Goal: Task Accomplishment & Management: Complete application form

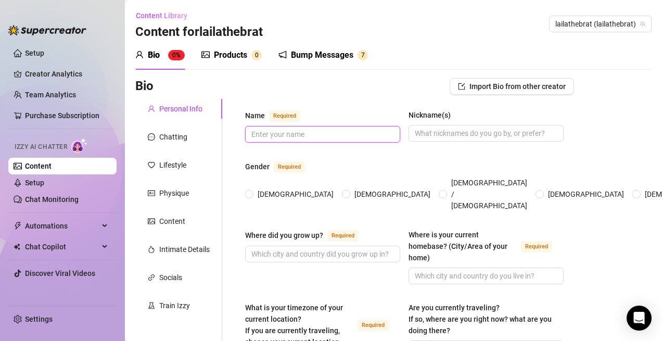
click at [275, 135] on input "Name Required" at bounding box center [321, 133] width 140 height 11
type input "Laila"
click at [484, 133] on input "Nickname(s)" at bounding box center [485, 132] width 140 height 11
click at [248, 180] on div "[DEMOGRAPHIC_DATA] [DEMOGRAPHIC_DATA] [DEMOGRAPHIC_DATA] / [DEMOGRAPHIC_DATA] […" at bounding box center [552, 194] width 615 height 34
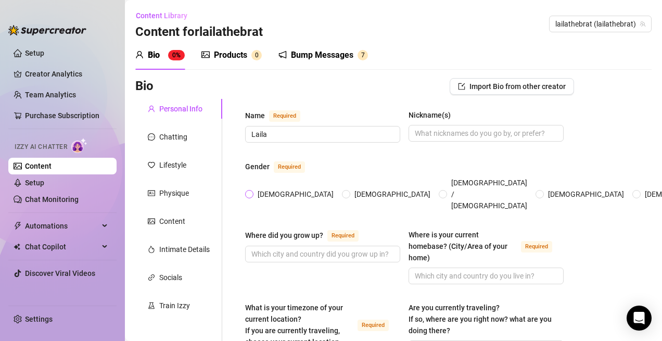
click at [252, 190] on span at bounding box center [249, 194] width 8 height 8
click at [252, 191] on input "[DEMOGRAPHIC_DATA]" at bounding box center [250, 194] width 4 height 7
radio input "true"
click at [300, 248] on input "Where did you grow up? Required" at bounding box center [321, 253] width 140 height 11
type input "O"
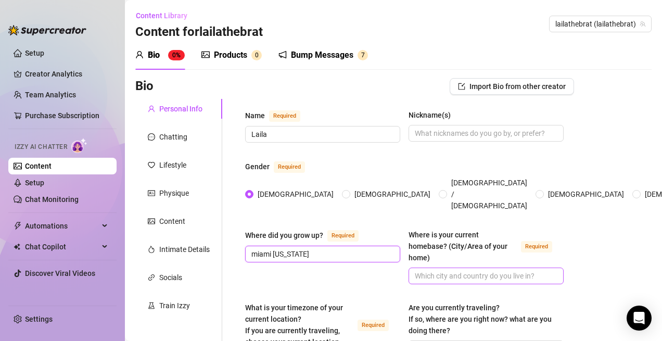
type input "miami [US_STATE]"
click at [496, 270] on input "Where is your current homebase? (City/Area of your home) Required" at bounding box center [485, 275] width 140 height 11
type input "l"
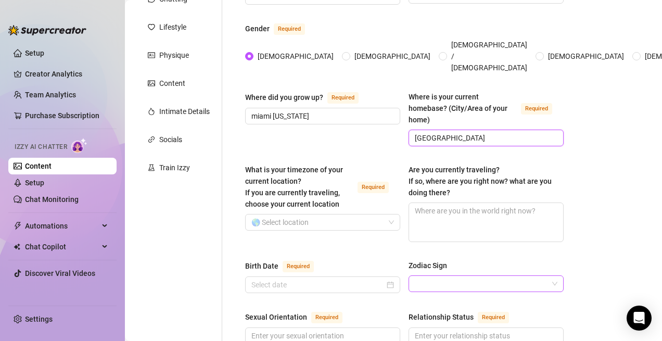
scroll to position [139, 0]
type input "[GEOGRAPHIC_DATA]"
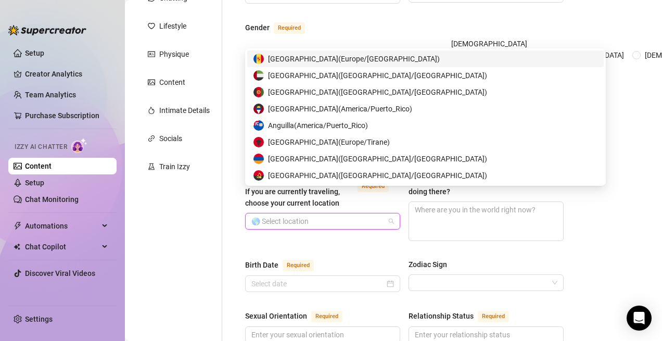
click at [335, 213] on input "What is your timezone of your current location? If you are currently traveling,…" at bounding box center [317, 221] width 133 height 16
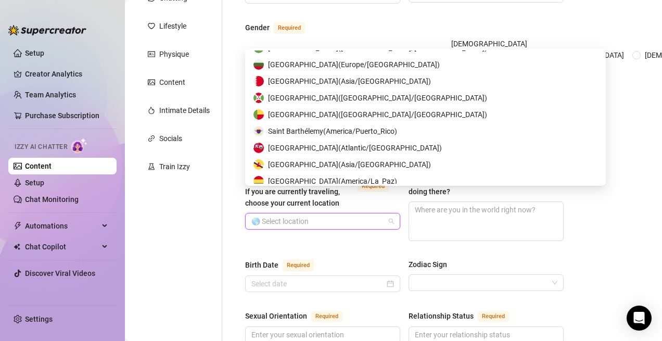
scroll to position [568, 0]
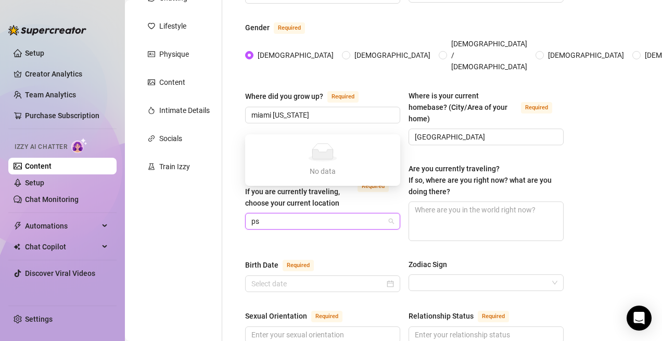
type input "p"
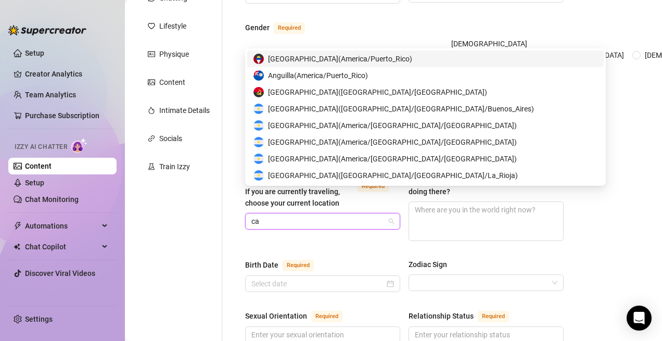
type input "c"
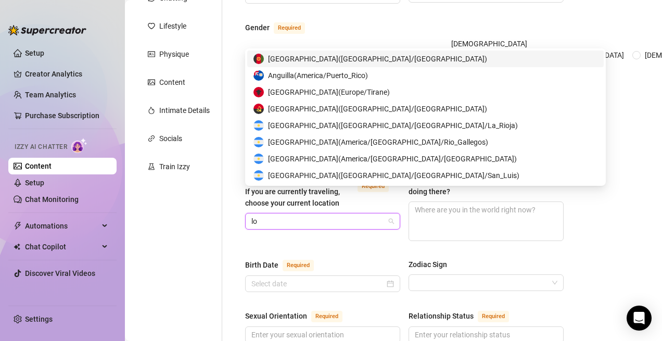
type input "los"
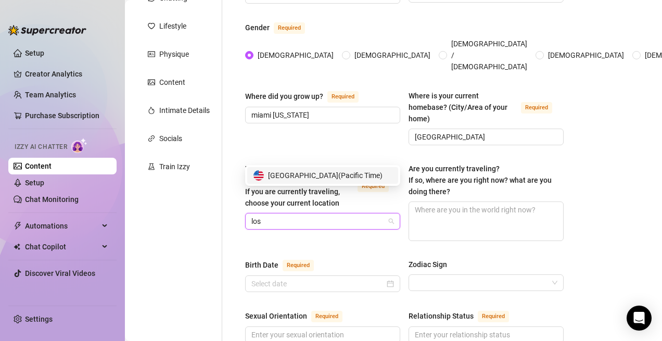
click at [337, 179] on span "United States of America ( Pacific Time )" at bounding box center [325, 175] width 114 height 11
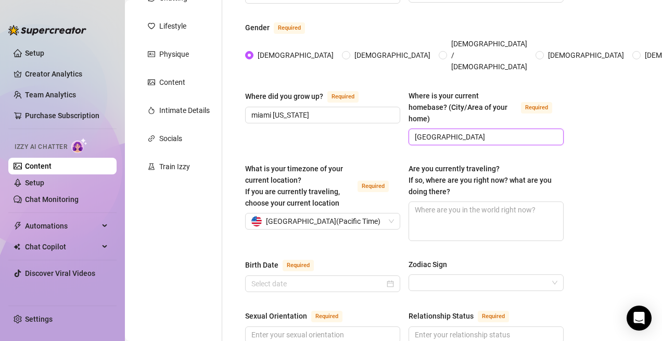
click at [460, 131] on input "[GEOGRAPHIC_DATA]" at bounding box center [485, 136] width 140 height 11
type input "m"
type input "[GEOGRAPHIC_DATA]"
click at [334, 278] on input "Birth Date Required" at bounding box center [317, 283] width 133 height 11
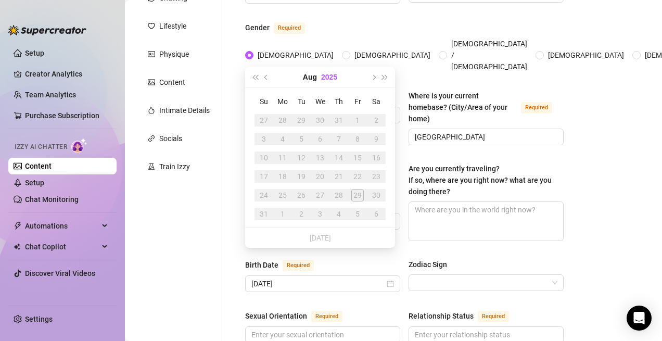
click at [330, 76] on button "2025" at bounding box center [329, 77] width 16 height 21
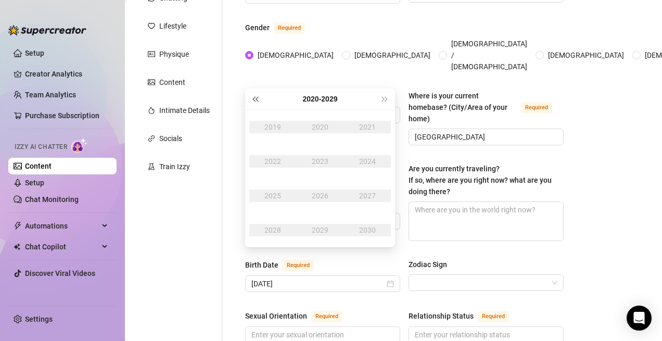
click at [257, 104] on button "Last year (Control + left)" at bounding box center [254, 98] width 11 height 21
click at [257, 98] on span "Last year (Control + left)" at bounding box center [254, 98] width 5 height 5
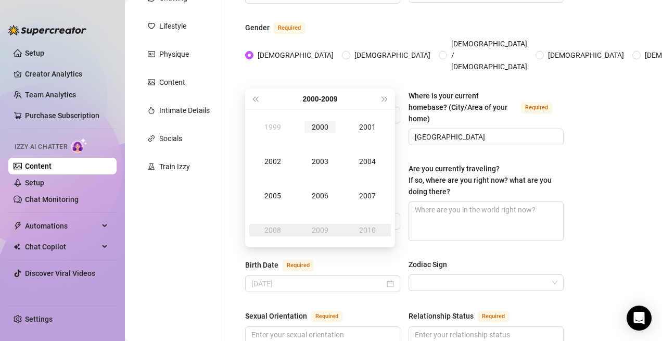
click at [319, 134] on td "2000" at bounding box center [319, 127] width 47 height 34
click at [320, 129] on div "Feb" at bounding box center [319, 127] width 31 height 12
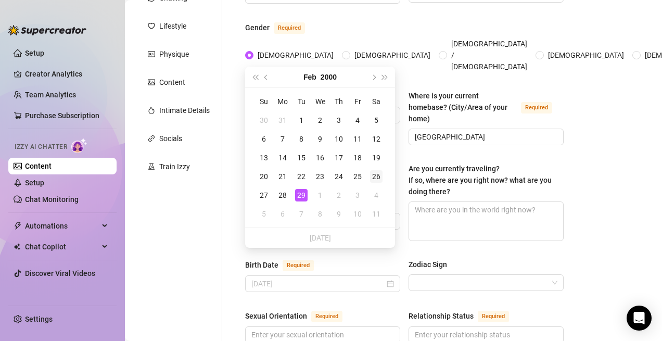
type input "[DATE]"
click at [377, 177] on div "26" at bounding box center [376, 176] width 12 height 12
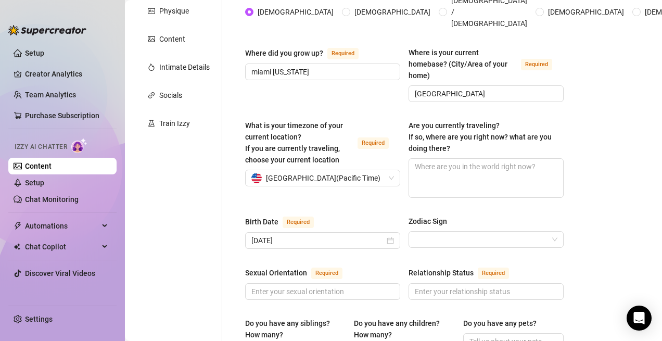
scroll to position [212, 0]
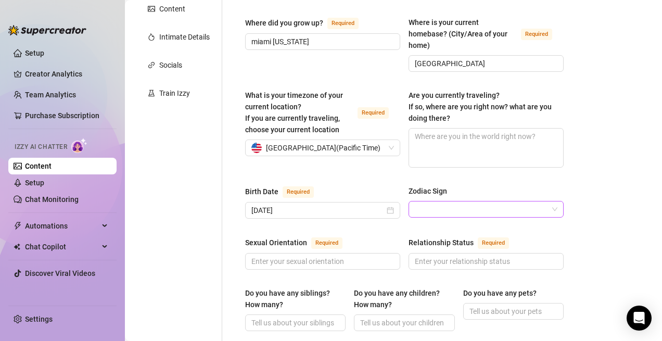
click at [479, 201] on input "Zodiac Sign" at bounding box center [481, 209] width 133 height 16
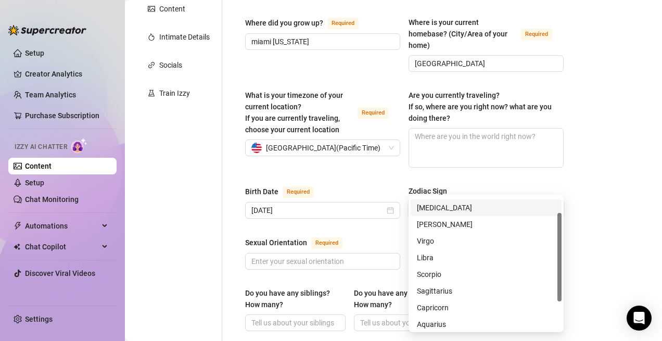
scroll to position [66, 0]
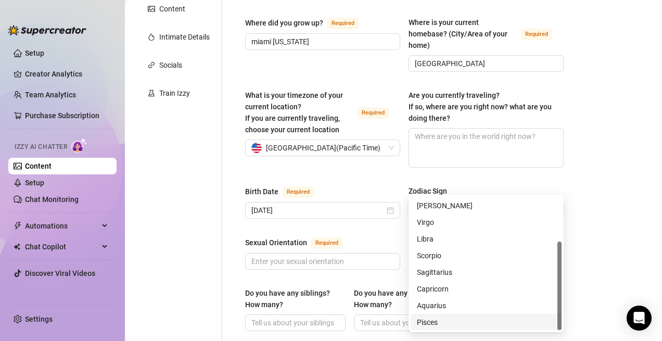
click at [424, 322] on div "Pisces" at bounding box center [486, 321] width 138 height 11
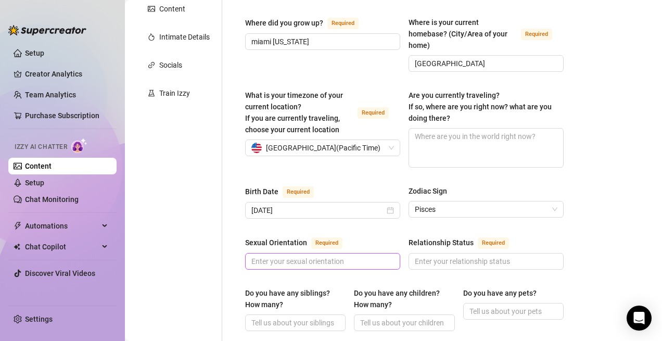
click at [370, 253] on span at bounding box center [322, 261] width 155 height 17
type input "[DEMOGRAPHIC_DATA]"
click at [452, 255] on input "Relationship Status Required" at bounding box center [485, 260] width 140 height 11
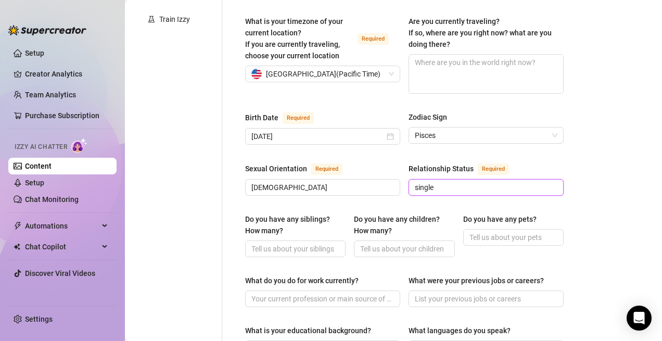
scroll to position [316, 0]
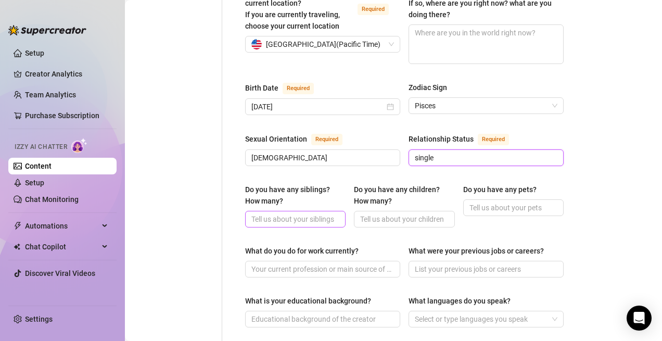
type input "single"
click at [309, 213] on input "Do you have any siblings? How many?" at bounding box center [294, 218] width 86 height 11
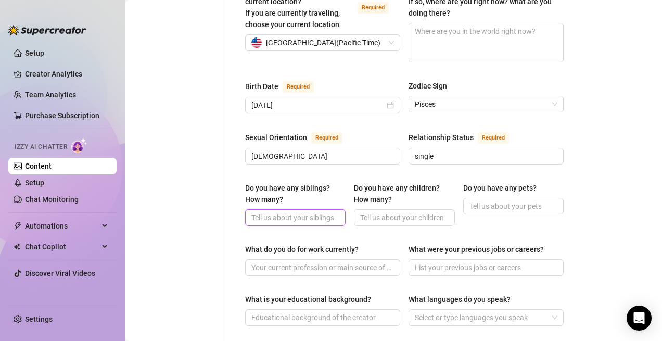
scroll to position [319, 0]
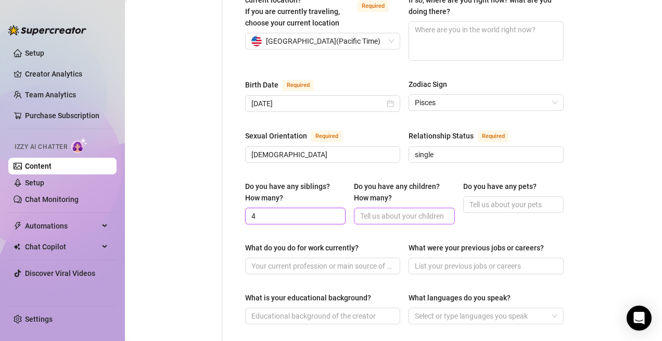
type input "4"
click at [408, 210] on input "Do you have any children? How many?" at bounding box center [403, 215] width 86 height 11
type input "1"
click at [502, 199] on input "Do you have any pets?" at bounding box center [512, 204] width 86 height 11
type input "yes I have a pomeranian"
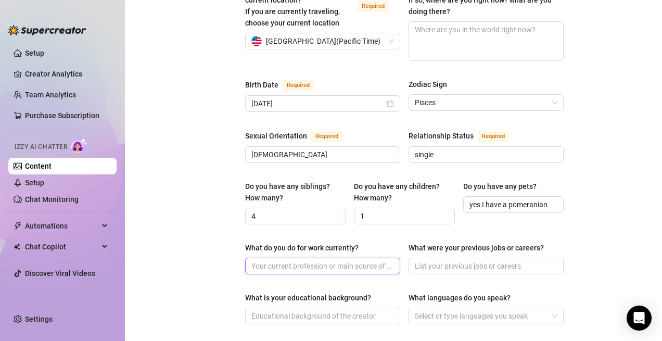
click at [311, 260] on input "What do you do for work currently?" at bounding box center [321, 265] width 140 height 11
type input "onlyfans"
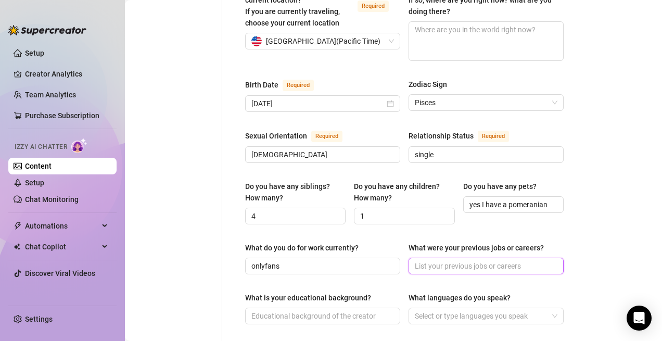
click at [454, 260] on input "What were your previous jobs or careers?" at bounding box center [485, 265] width 140 height 11
type input "n"
type input "I never worked a job, just school"
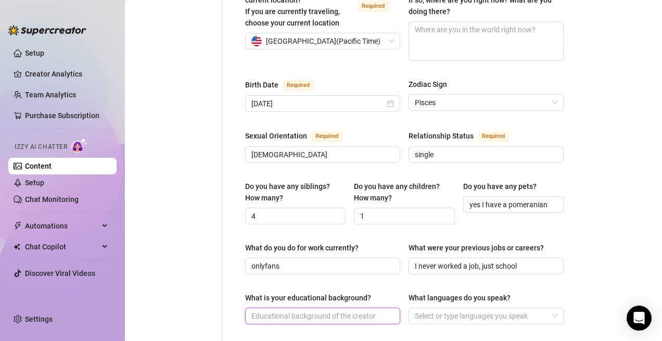
click at [352, 310] on input "What is your educational background?" at bounding box center [321, 315] width 140 height 11
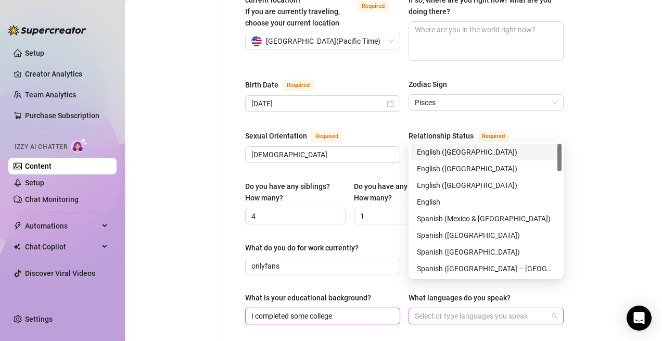
click at [441, 308] on div at bounding box center [480, 315] width 140 height 15
type input "I completed some college"
click at [468, 148] on div "English ([GEOGRAPHIC_DATA])" at bounding box center [486, 151] width 138 height 11
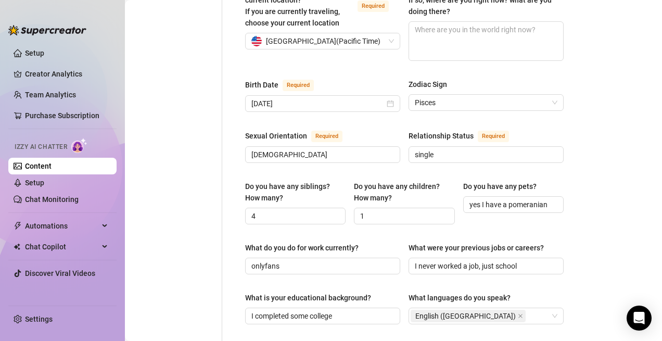
click at [615, 195] on div "Bio Import Bio from other creator Personal Info Chatting Lifestyle Physique Con…" at bounding box center [393, 244] width 516 height 970
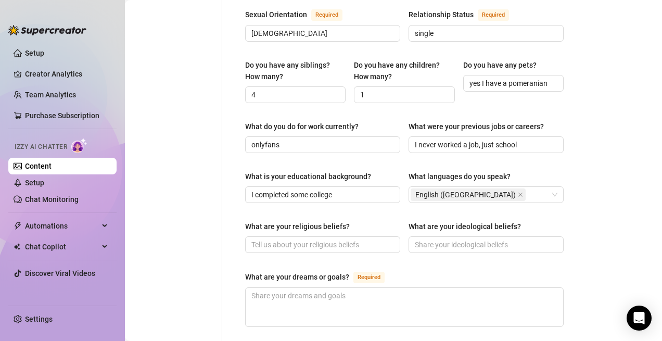
scroll to position [442, 0]
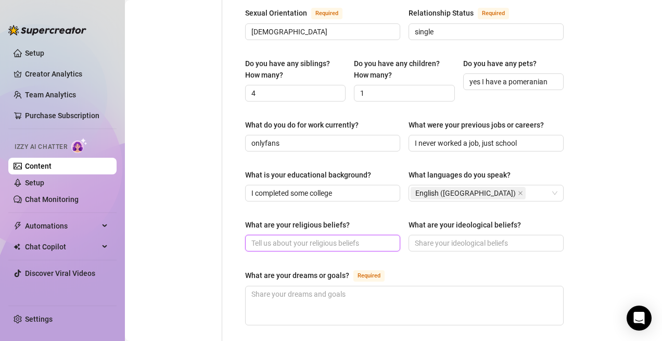
click at [356, 237] on input "What are your religious beliefs?" at bounding box center [321, 242] width 140 height 11
type input "agnostic"
click at [510, 237] on input "What are your ideological beliefs?" at bounding box center [485, 242] width 140 height 11
type input "spiritual"
click at [368, 286] on textarea "What are your dreams or goals? Required" at bounding box center [403, 305] width 317 height 38
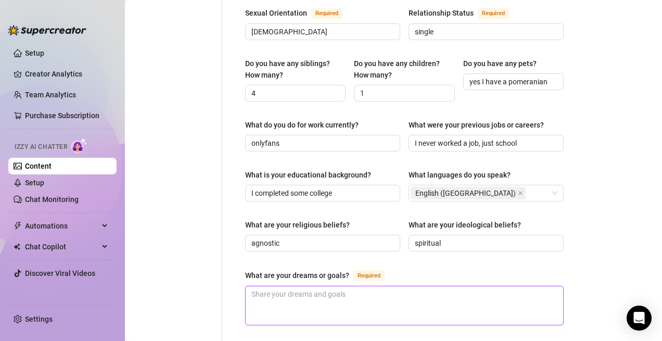
type textarea "T"
type textarea "To"
type textarea "To b"
type textarea "To bu"
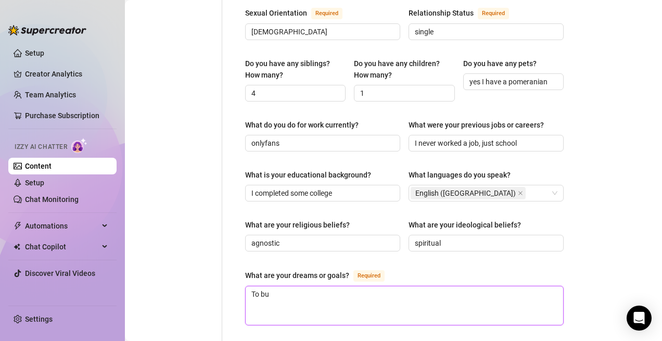
type textarea "To buy"
type textarea "To buy a"
type textarea "To buy a h"
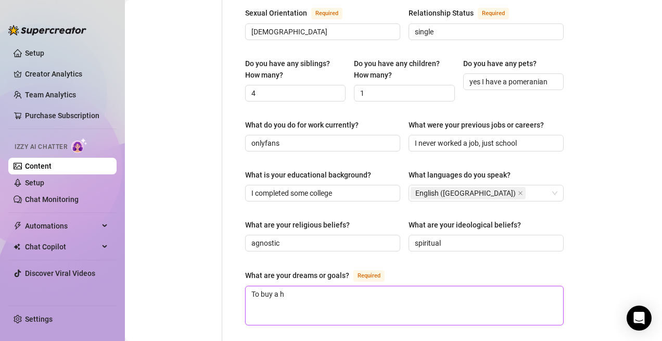
type textarea "To buy a hu"
type textarea "To buy a hug"
type textarea "To buy a huge"
type textarea "To buy a huge c"
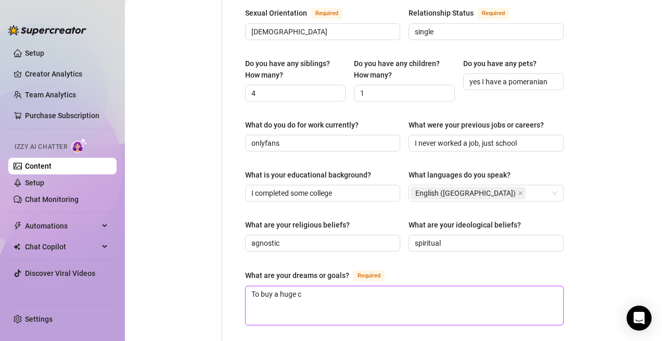
type textarea "To buy a huge cr"
type textarea "To buy a huge cri"
type textarea "To buy a huge crib"
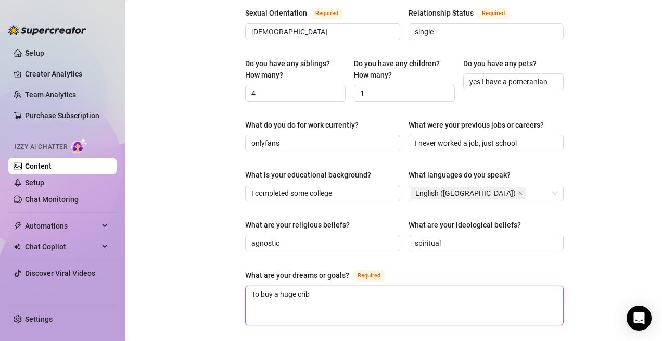
type textarea "To buy a huge crib,"
type textarea "To buy a huge crib, a"
type textarea "To buy a huge crib, a s"
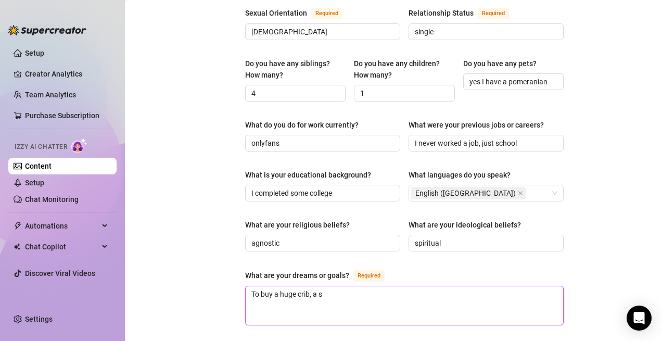
type textarea "To buy a huge crib, a su"
type textarea "To buy a huge crib, a sup"
type textarea "To buy a huge crib, a supe"
type textarea "To buy a huge crib, a super"
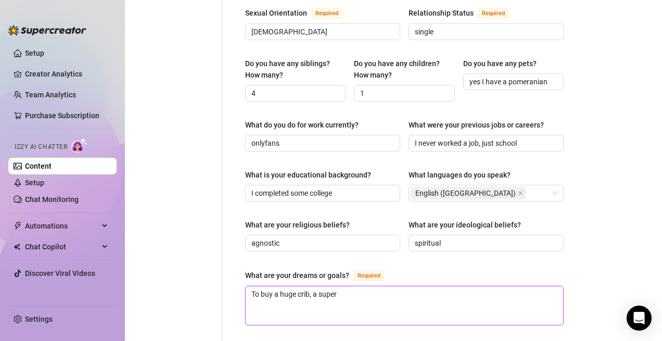
type textarea "To buy a huge crib, a super s"
type textarea "To buy a huge crib, a super se"
type textarea "To buy a huge crib, a super sex"
type textarea "To buy a huge crib, a super sexy"
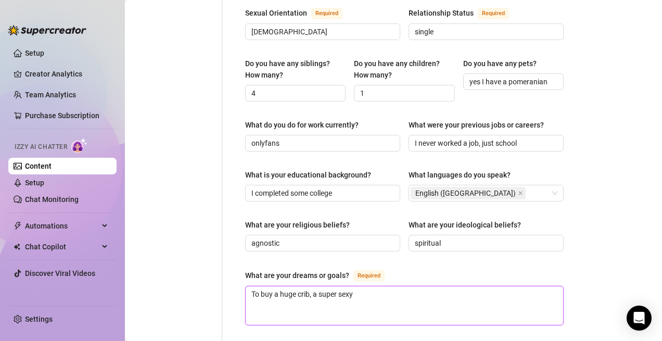
type textarea "To buy a huge crib, a super sexy c"
type textarea "To buy a huge crib, a super sexy ca"
type textarea "To buy a huge crib, a super sexy car"
type textarea "To buy a huge crib, a super sexy car,"
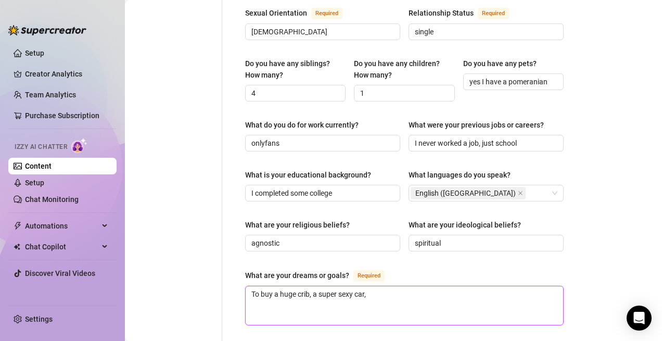
type textarea "To buy a huge crib, a super sexy car, a"
type textarea "To buy a huge crib, a super sexy car, an"
type textarea "To buy a huge crib, a super sexy car, and"
type textarea "To buy a huge crib, a super sexy car, and w"
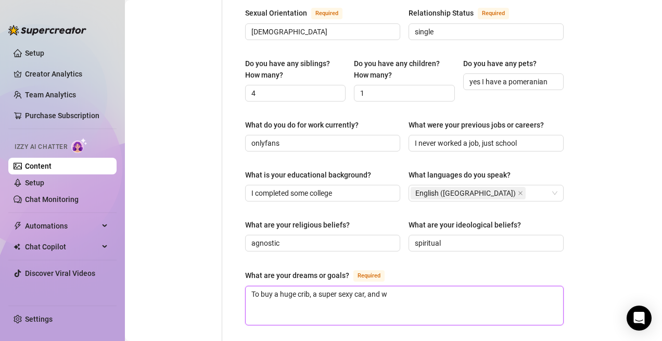
type textarea "To buy a huge crib, a super sexy car, and"
type textarea "To buy a huge crib, a super sexy car, and w"
type textarea "To buy a huge crib, a super sexy car, and"
type textarea "To buy a huge crib, a super sexy car, and o"
type textarea "To buy a huge crib, a super sexy car, and ow"
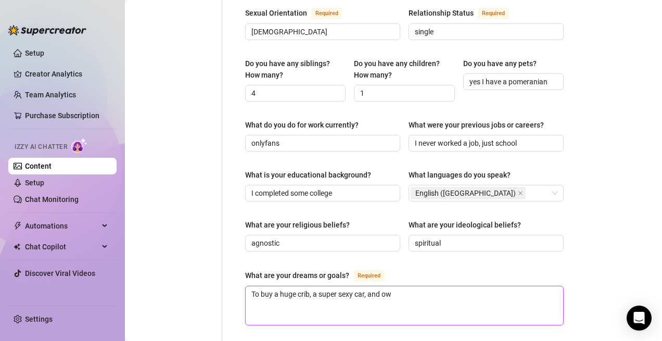
type textarea "To buy a huge crib, a super sexy car, and own"
type textarea "To buy a huge crib, a super sexy car, and own m"
type textarea "To buy a huge crib, a super sexy car, and own my"
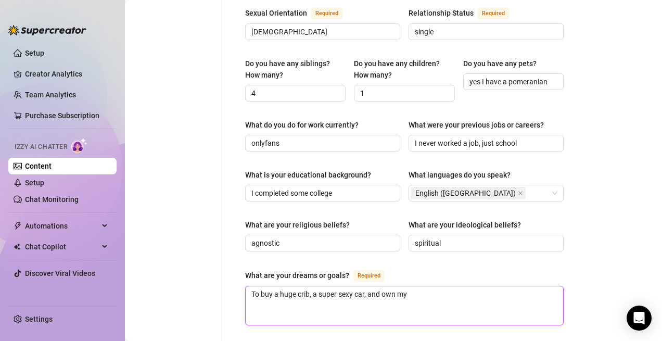
type textarea "To buy a huge crib, a super sexy car, and own my o"
type textarea "To buy a huge crib, a super sexy car, and own my ow"
type textarea "To buy a huge crib, a super sexy car, and own my own"
type textarea "To buy a huge crib, a super sexy car, and own my own b"
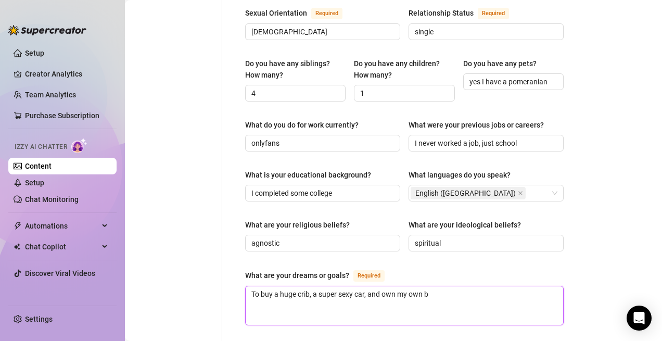
type textarea "To buy a huge crib, a super sexy car, and own my own bu"
type textarea "To buy a huge crib, a super sexy car, and own my own bus"
type textarea "To buy a huge crib, a super sexy car, and own my own busi"
type textarea "To buy a huge crib, a super sexy car, and own my own busin"
type textarea "To buy a huge crib, a super sexy car, and own my own busine"
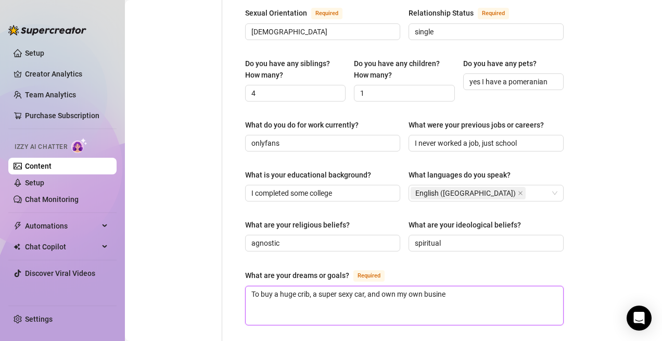
type textarea "To buy a huge crib, a super sexy car, and own my own busines"
type textarea "To buy a huge crib, a super sexy car, and own my own business"
click at [399, 286] on textarea "To buy a huge crib, a super sexy car, and own my own business" at bounding box center [403, 305] width 317 height 38
click at [425, 286] on textarea "To buy a huge crib, a super sexy car, and own my own business" at bounding box center [403, 305] width 317 height 38
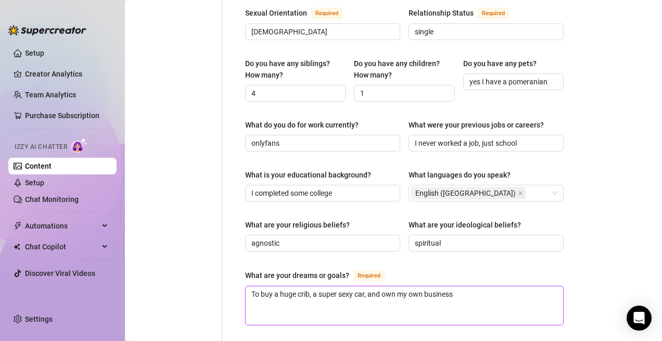
type textarea "To buy a huge crib, a super sexy car, and own my ownbusiness"
type textarea "To buy a huge crib, a super sexy car, and own my owbusiness"
type textarea "To buy a huge crib, a super sexy car, and own my obusiness"
type textarea "To buy a huge crib, a super sexy car, and own my business"
type textarea "To buy a huge crib, a super sexy car, and own mybusiness"
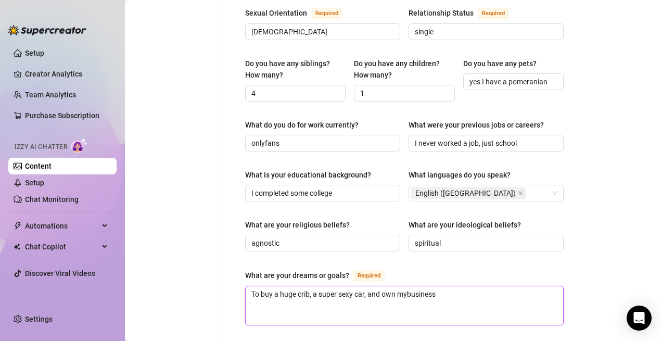
type textarea "To buy a huge crib, a super sexy car, and own mbusiness"
type textarea "To buy a huge crib, a super sexy car, and own mubusiness"
type textarea "To buy a huge crib, a super sexy car, and own mukbusiness"
type textarea "To buy a huge crib, a super sexy car, and own muktbusiness"
type textarea "To buy a huge crib, a super sexy car, and own muktibusiness"
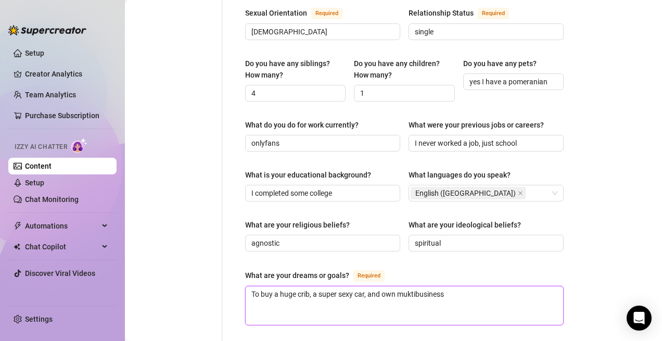
type textarea "To buy a huge crib, a super sexy car, and own muktbusiness"
type textarea "To buy a huge crib, a super sexy car, and own mukbusiness"
type textarea "To buy a huge crib, a super sexy car, and own mubusiness"
type textarea "To buy a huge crib, a super sexy car, and own mulbusiness"
type textarea "To buy a huge crib, a super sexy car, and own multbusiness"
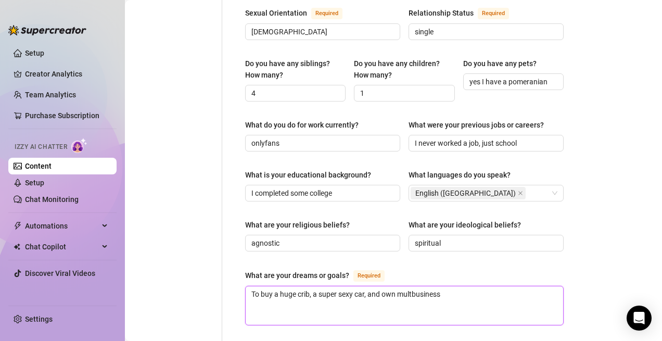
type textarea "To buy a huge crib, a super sexy car, and own multibusiness"
type textarea "To buy a huge crib, a super sexy car, and own multipbusiness"
type textarea "To buy a huge crib, a super sexy car, and own multiplbusiness"
type textarea "To buy a huge crib, a super sexy car, and own multiplebusiness"
type textarea "To buy a huge crib, a super sexy car, and own multiple business"
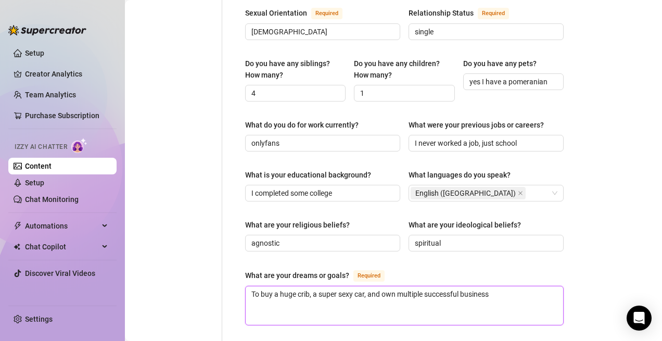
click at [502, 286] on textarea "To buy a huge crib, a super sexy car, and own multiple successful business" at bounding box center [403, 305] width 317 height 38
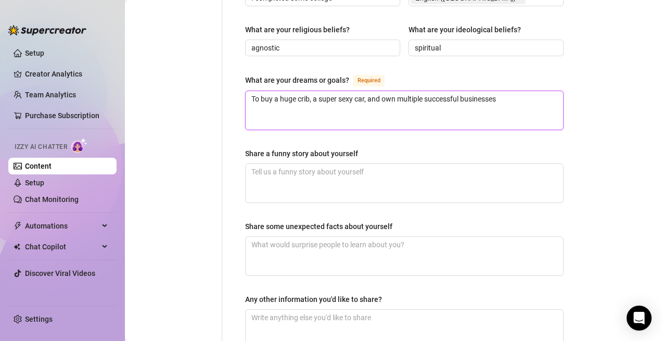
scroll to position [640, 0]
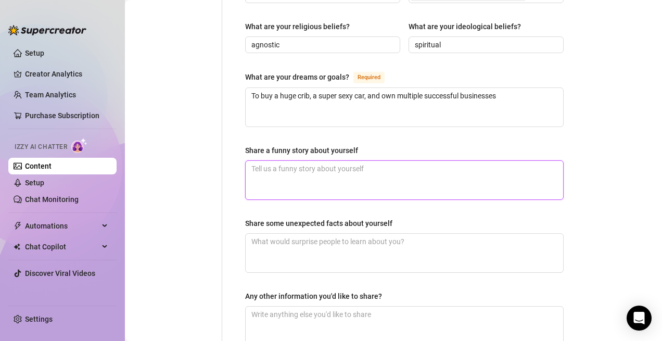
click at [431, 161] on textarea "Share a funny story about yourself" at bounding box center [403, 180] width 317 height 38
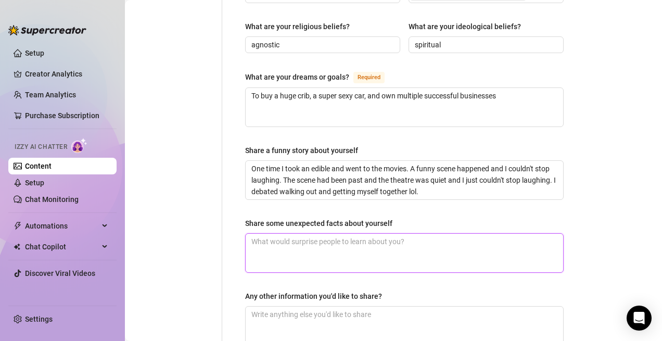
click at [408, 234] on textarea "Share some unexpected facts about yourself" at bounding box center [403, 253] width 317 height 38
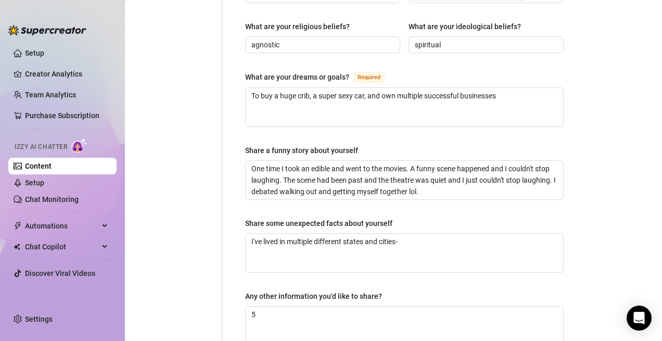
click at [520, 217] on div "Share some unexpected facts about yourself" at bounding box center [404, 225] width 318 height 16
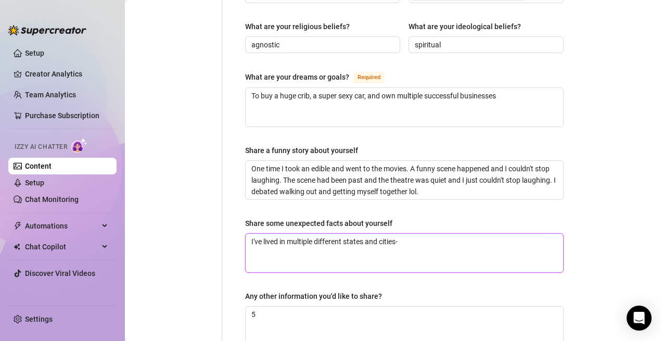
click at [518, 234] on textarea "I've lived in multiple different states and cities-" at bounding box center [403, 253] width 317 height 38
click at [516, 234] on textarea "I've lived in multiple different states and cities-" at bounding box center [403, 253] width 317 height 38
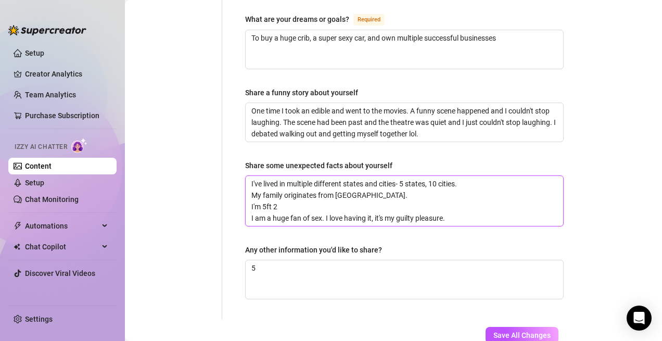
scroll to position [720, 0]
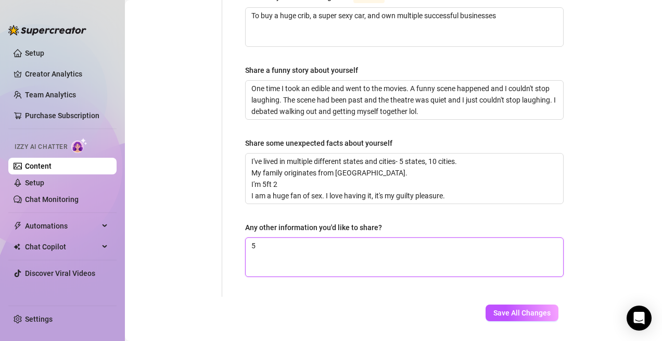
click at [481, 238] on textarea "5" at bounding box center [403, 257] width 317 height 38
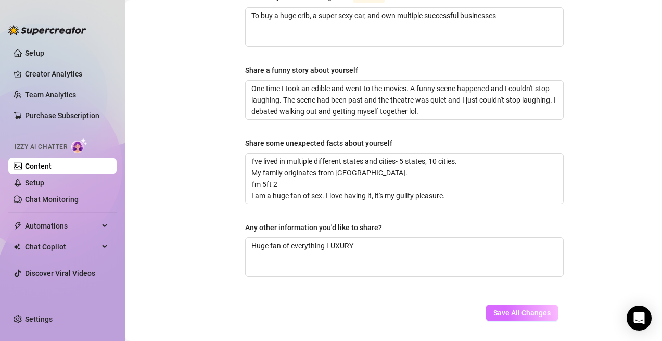
click at [546, 304] on button "Save All Changes" at bounding box center [521, 312] width 73 height 17
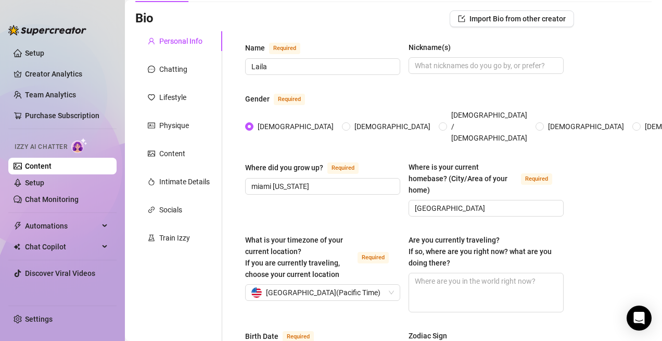
scroll to position [0, 0]
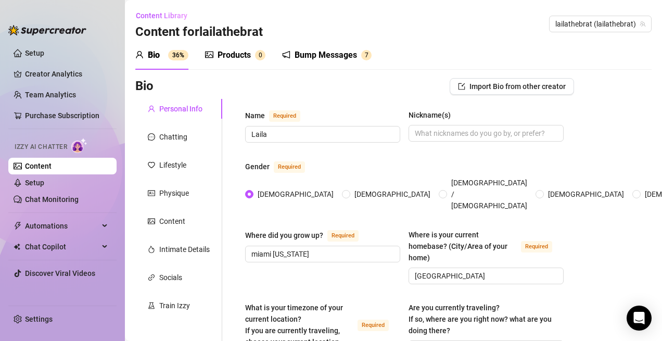
click at [293, 53] on div "Bump Messages 7" at bounding box center [326, 55] width 89 height 12
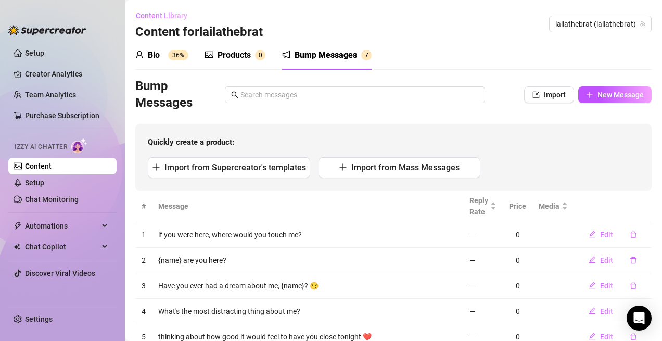
click at [184, 17] on span "Content Library" at bounding box center [161, 15] width 51 height 8
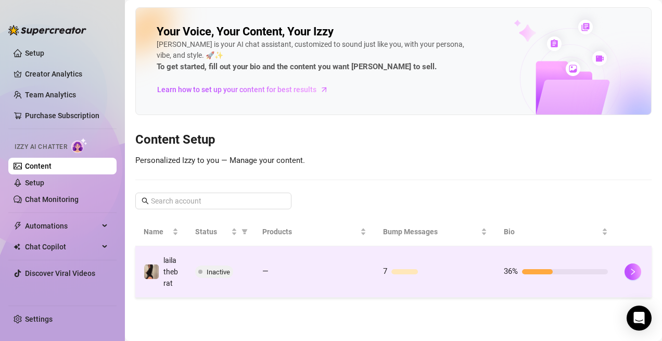
click at [238, 279] on td "Inactive" at bounding box center [220, 271] width 67 height 51
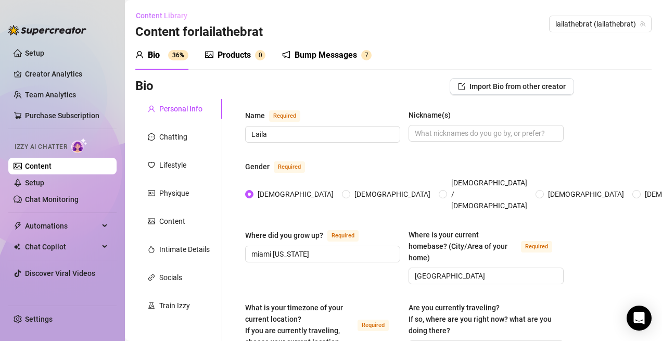
click at [178, 10] on button "Content Library" at bounding box center [165, 15] width 60 height 17
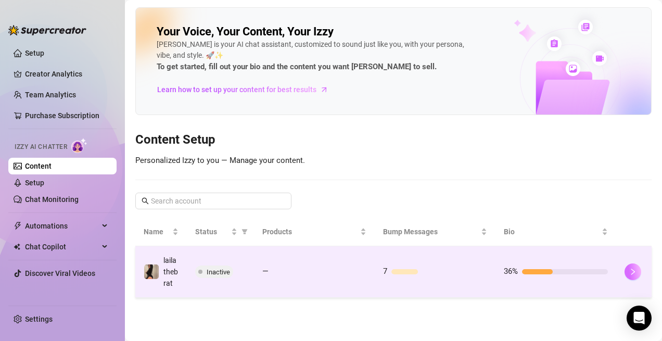
click at [634, 272] on icon "right" at bounding box center [632, 271] width 7 height 7
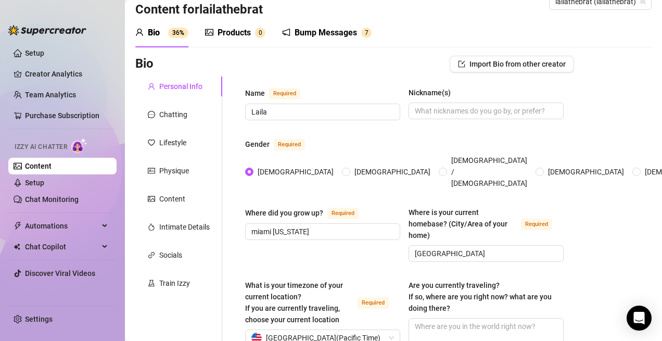
scroll to position [30, 0]
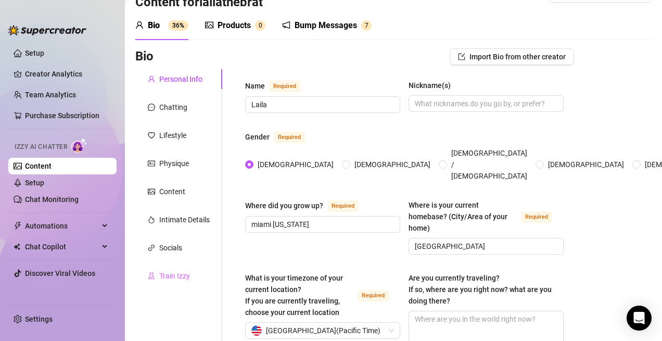
click at [201, 275] on div "Train Izzy" at bounding box center [178, 276] width 87 height 20
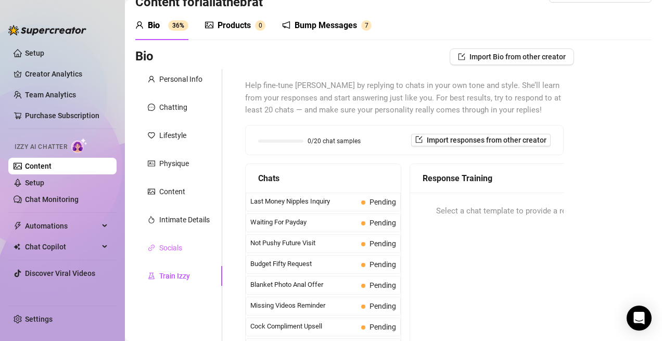
click at [191, 255] on div "Socials" at bounding box center [178, 248] width 87 height 20
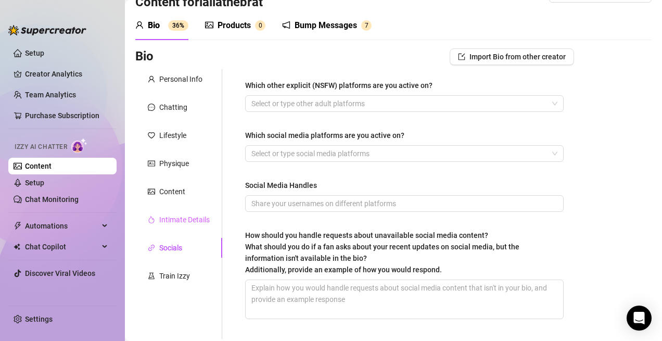
click at [190, 225] on div "Intimate Details" at bounding box center [178, 220] width 87 height 20
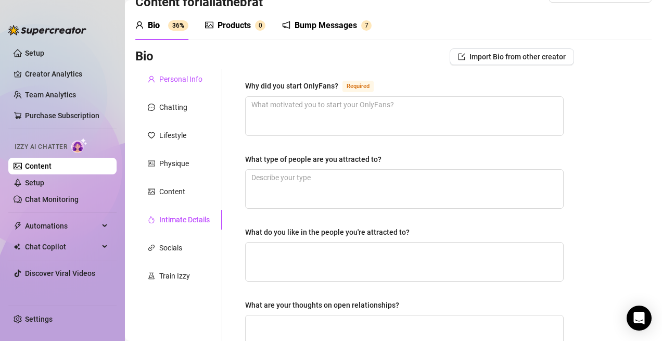
click at [189, 83] on div "Personal Info" at bounding box center [180, 78] width 43 height 11
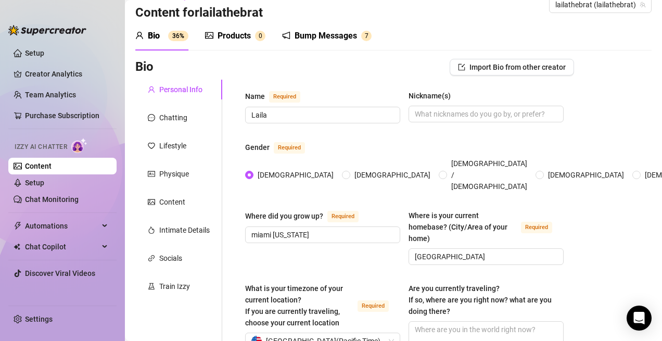
scroll to position [0, 0]
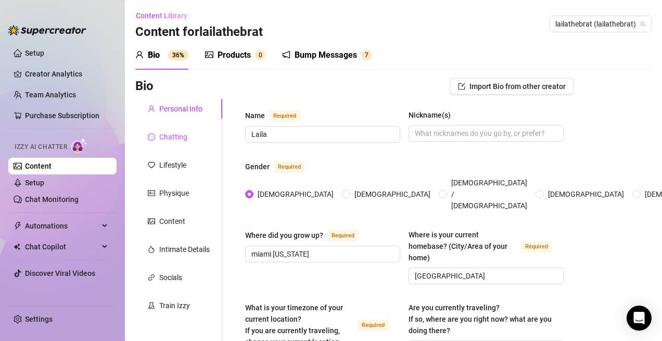
click at [169, 140] on div "Chatting" at bounding box center [173, 136] width 28 height 11
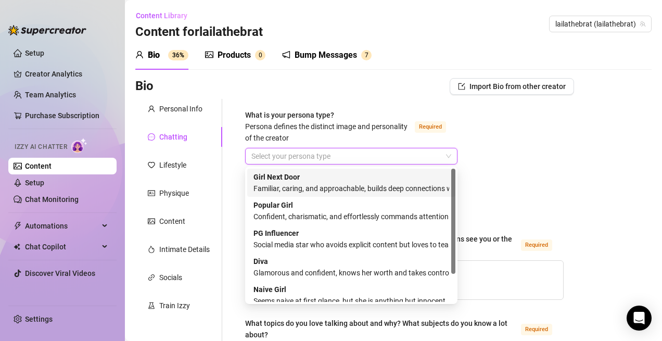
click at [291, 152] on input "What is your persona type? [PERSON_NAME] defines the distinct image and persona…" at bounding box center [346, 156] width 190 height 16
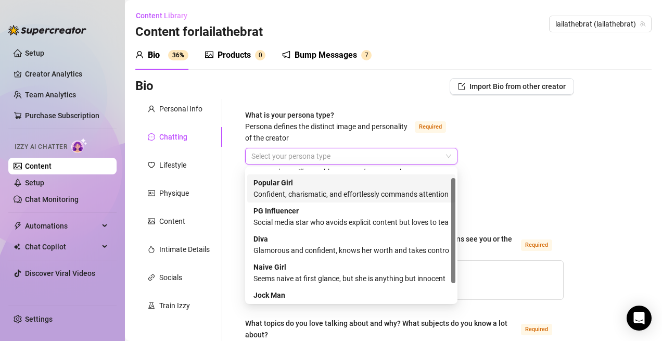
scroll to position [35, 0]
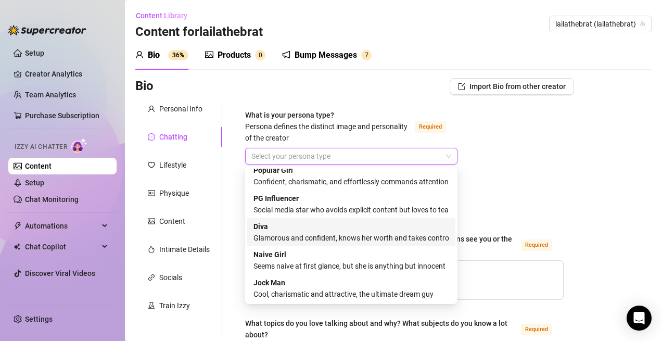
click at [283, 227] on div "[PERSON_NAME] and confident, knows her worth and takes control" at bounding box center [351, 232] width 196 height 23
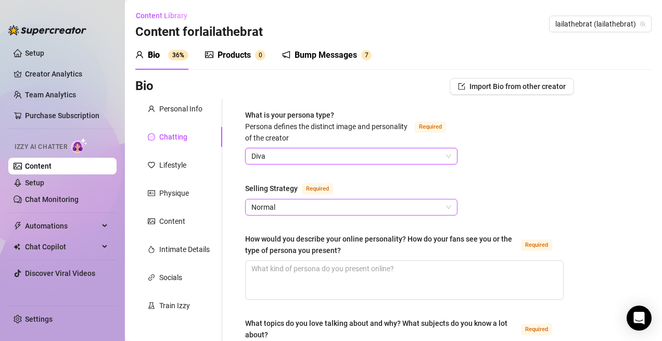
click at [293, 205] on span "Normal" at bounding box center [351, 207] width 200 height 16
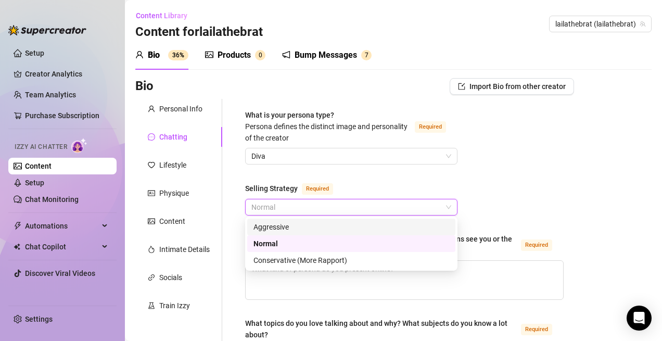
click at [289, 226] on div "Aggressive" at bounding box center [351, 226] width 196 height 11
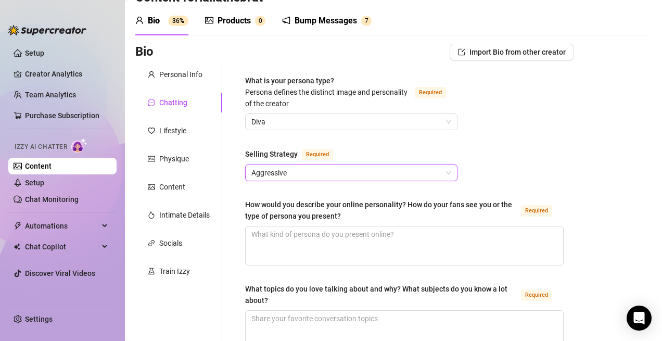
scroll to position [42, 0]
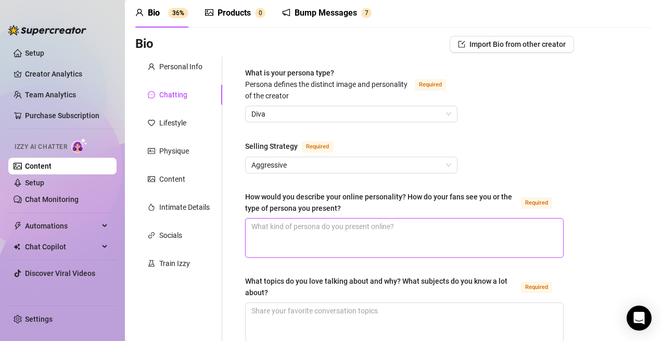
click at [280, 241] on textarea "How would you describe your online personality? How do your fans see you or the…" at bounding box center [403, 237] width 317 height 38
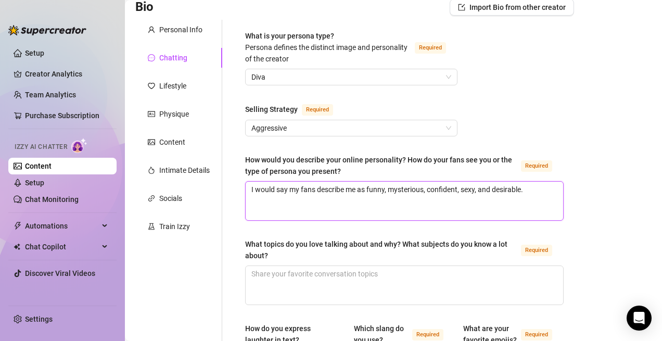
scroll to position [83, 0]
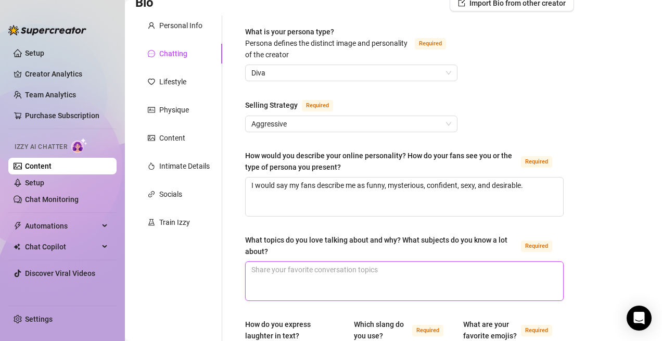
click at [285, 265] on textarea "What topics do you love talking about and why? What subjects do you know a lot …" at bounding box center [403, 281] width 317 height 38
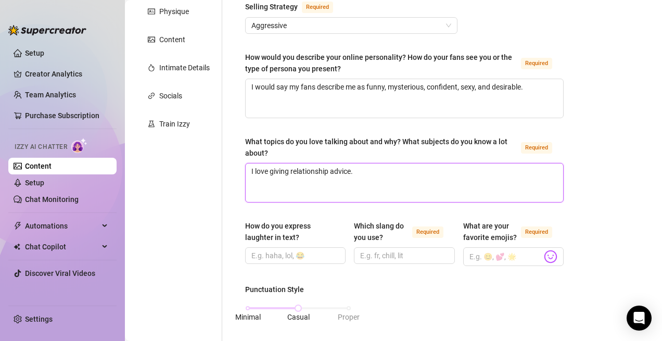
scroll to position [197, 0]
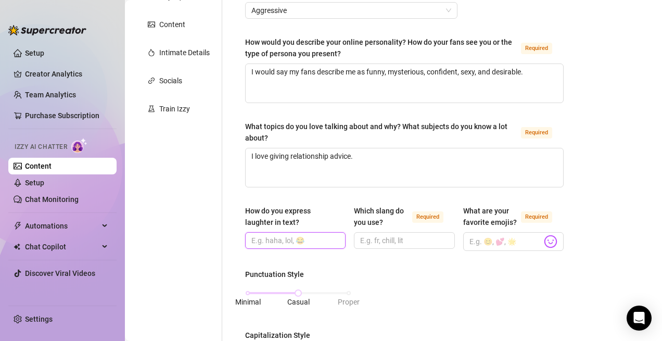
click at [269, 236] on input "How do you express laughter in text?" at bounding box center [294, 240] width 86 height 11
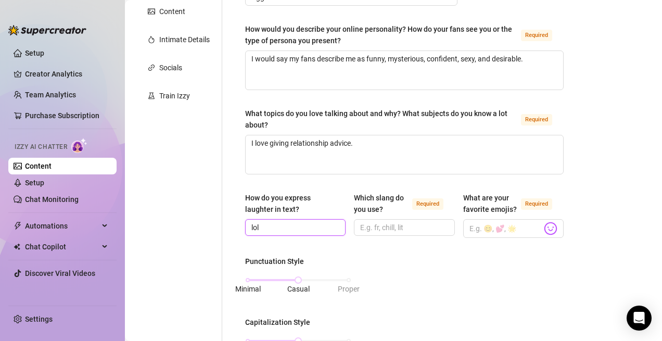
scroll to position [211, 0]
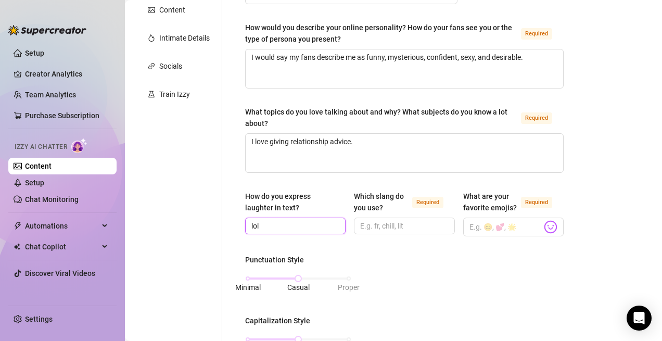
click at [289, 220] on input "lol" at bounding box center [294, 225] width 86 height 11
click at [290, 220] on input "lol" at bounding box center [294, 225] width 86 height 11
click at [371, 221] on input "Which slang do you use? Required" at bounding box center [403, 225] width 86 height 11
click at [489, 225] on input "What are your favorite emojis? Required" at bounding box center [505, 227] width 72 height 14
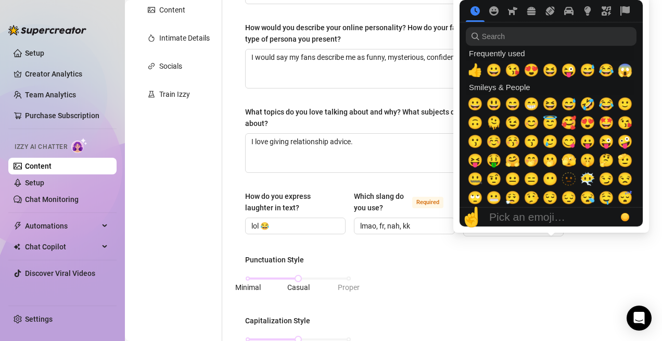
click at [551, 224] on div "☝️ Pick an emoji…" at bounding box center [550, 217] width 183 height 19
click at [517, 71] on span "😘" at bounding box center [513, 70] width 16 height 15
click at [511, 74] on span "😘" at bounding box center [513, 70] width 16 height 15
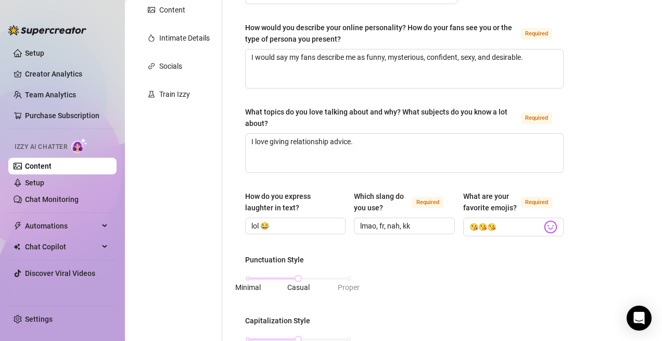
click at [499, 227] on input "😘😘😘" at bounding box center [505, 227] width 72 height 14
click at [554, 224] on body "Setup Creator Analytics Team Analytics Purchase Subscription Izzy AI Chatter Co…" at bounding box center [331, 170] width 662 height 341
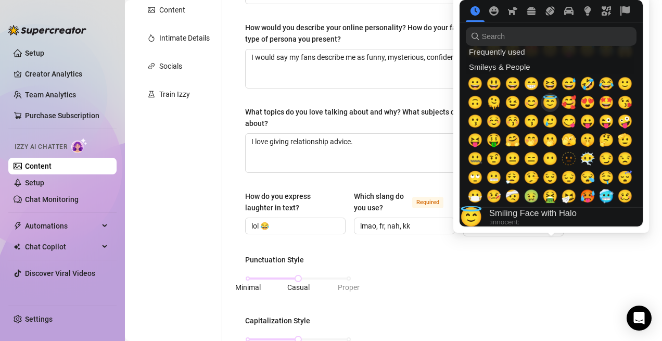
scroll to position [26, 0]
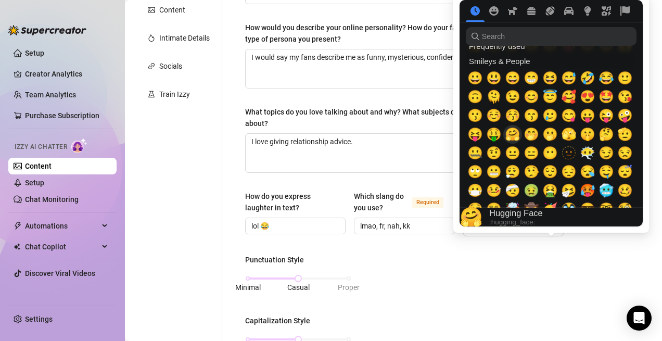
click at [512, 140] on span "🤗" at bounding box center [513, 134] width 16 height 15
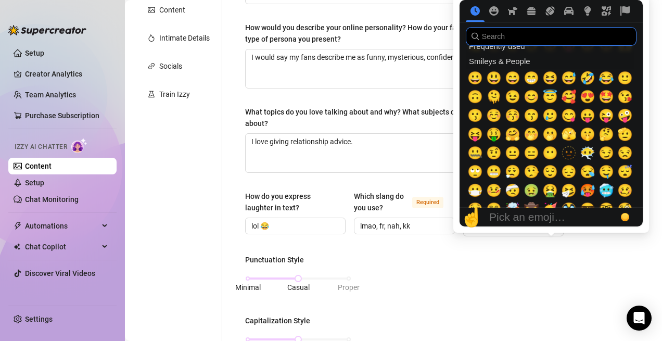
click at [548, 43] on input "search" at bounding box center [551, 36] width 171 height 19
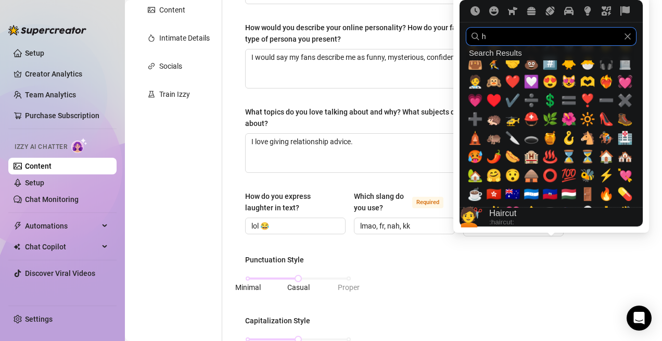
scroll to position [0, 0]
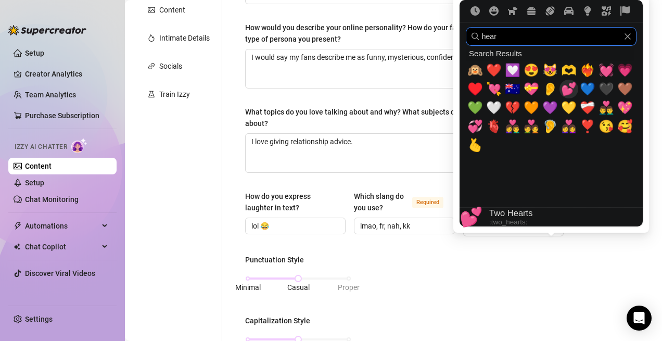
click at [568, 89] on span "💕" at bounding box center [569, 89] width 16 height 15
click at [629, 42] on input "hear" at bounding box center [551, 36] width 171 height 19
click at [629, 32] on input "hear" at bounding box center [551, 36] width 171 height 19
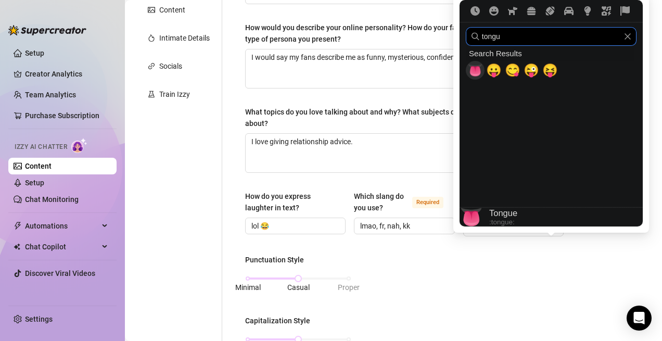
click at [473, 71] on span "👅" at bounding box center [475, 70] width 16 height 15
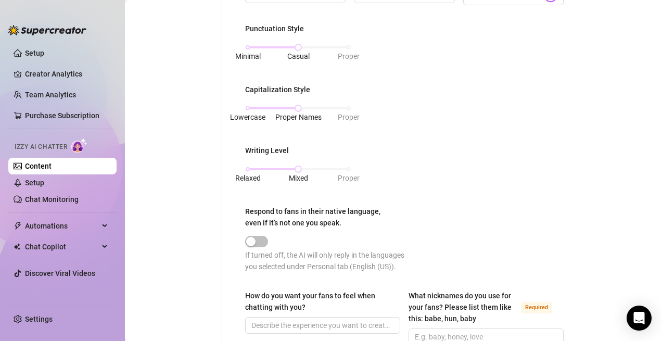
scroll to position [450, 0]
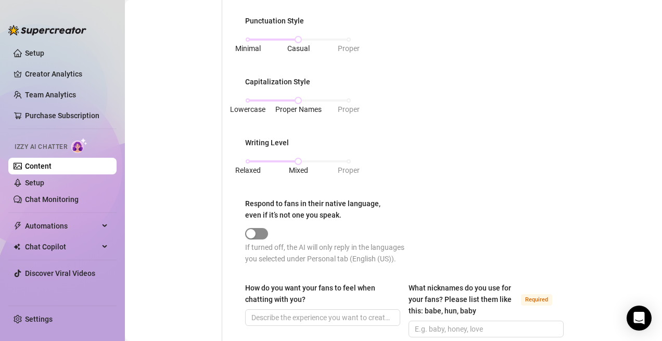
click at [261, 235] on span "button" at bounding box center [256, 233] width 23 height 11
click at [259, 229] on span "button" at bounding box center [256, 233] width 23 height 11
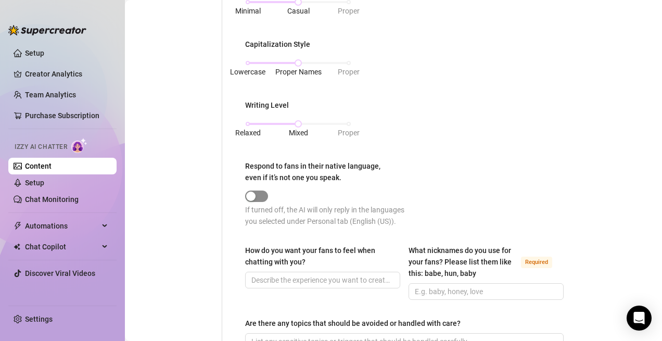
scroll to position [489, 0]
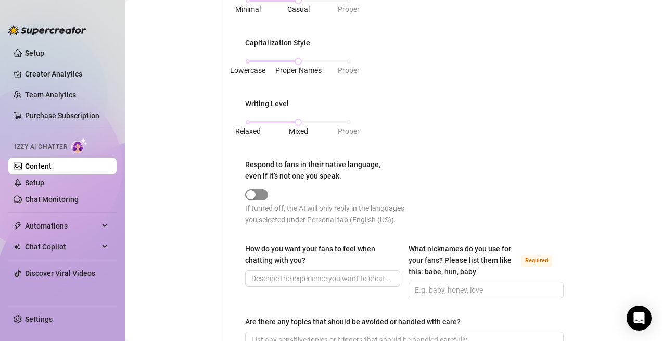
click at [252, 191] on div "button" at bounding box center [250, 194] width 9 height 9
drag, startPoint x: 252, startPoint y: 191, endPoint x: 286, endPoint y: 186, distance: 34.2
click at [286, 188] on div at bounding box center [324, 194] width 159 height 12
click at [261, 191] on span "button" at bounding box center [256, 194] width 23 height 11
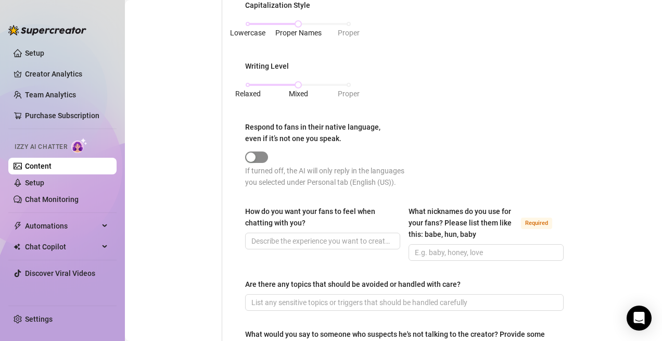
scroll to position [528, 0]
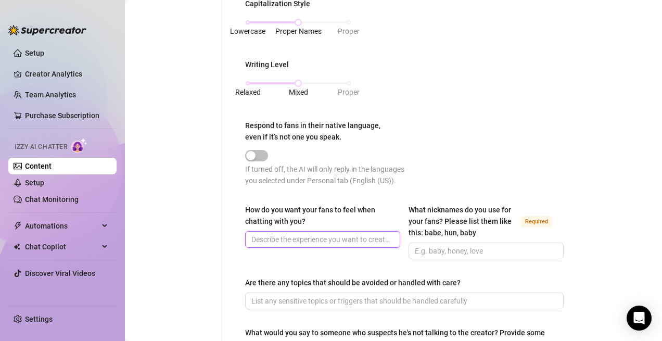
click at [262, 245] on input "How do you want your fans to feel when chatting with you?" at bounding box center [321, 239] width 140 height 11
click at [426, 256] on input "What nicknames do you use for your fans? Please list them like this: babe, hun,…" at bounding box center [485, 250] width 140 height 11
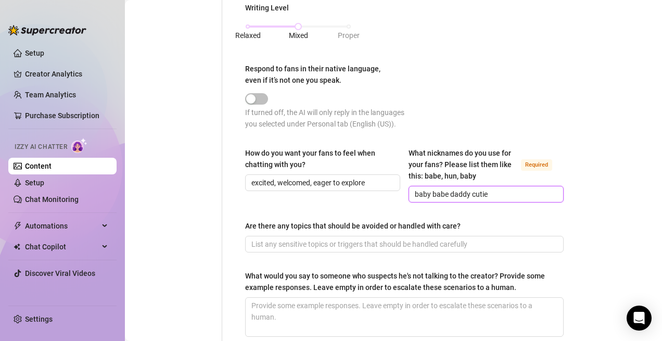
scroll to position [593, 0]
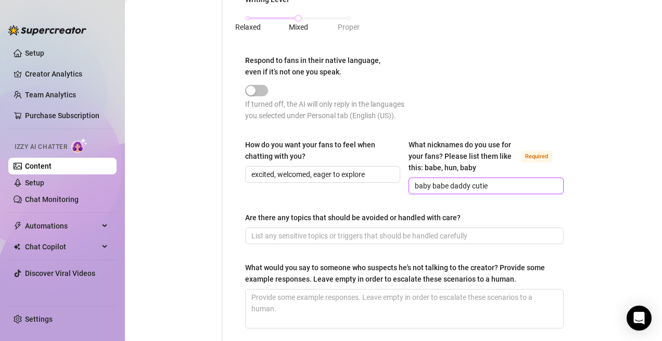
click at [432, 191] on input "baby babe daddy cutie" at bounding box center [485, 185] width 140 height 11
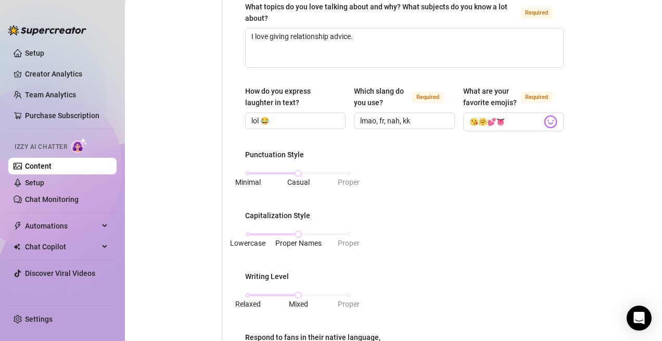
scroll to position [286, 0]
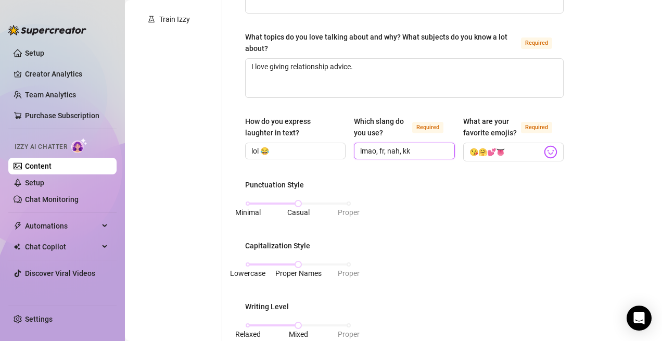
click at [419, 150] on input "lmao, fr, nah, kk" at bounding box center [403, 150] width 86 height 11
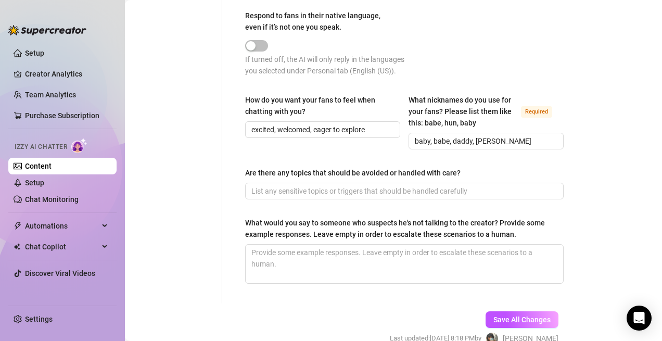
scroll to position [640, 0]
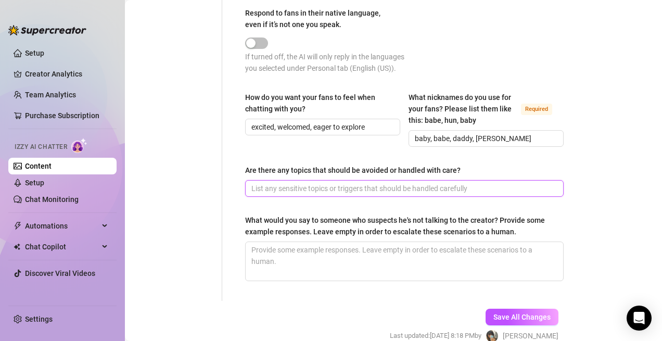
click at [395, 194] on input "Are there any topics that should be avoided or handled with care?" at bounding box center [403, 188] width 304 height 11
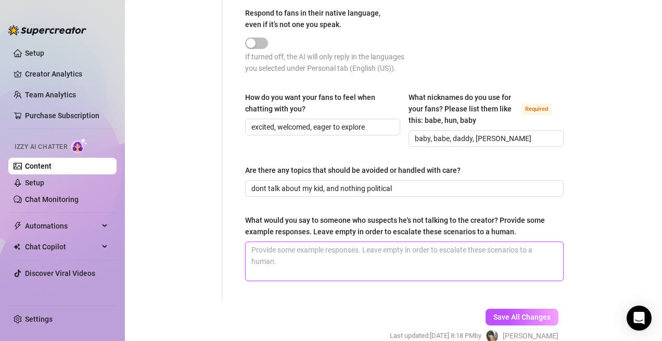
click at [404, 263] on textarea "What would you say to someone who suspects he's not talking to the creator? Pro…" at bounding box center [403, 261] width 317 height 38
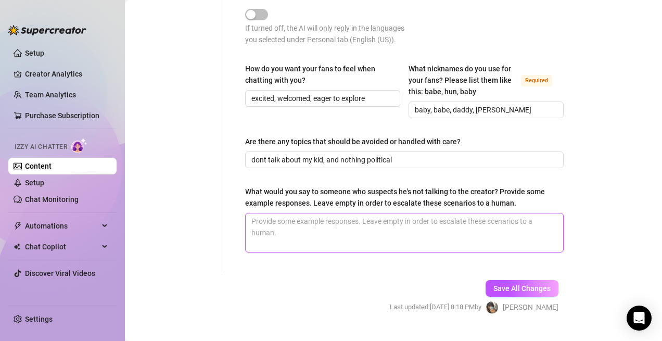
scroll to position [700, 0]
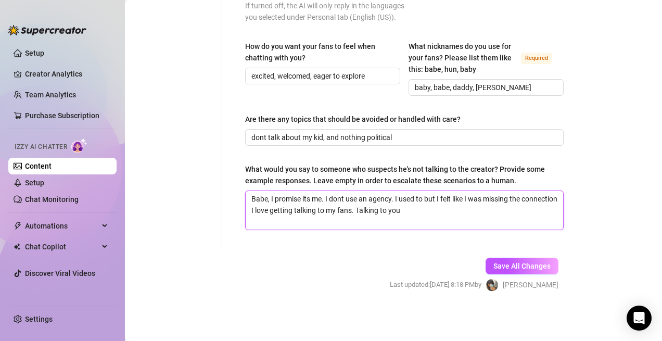
click at [343, 200] on textarea "Babe, I promise its me. I dont use an agency. I used to but I felt like I was m…" at bounding box center [403, 210] width 317 height 38
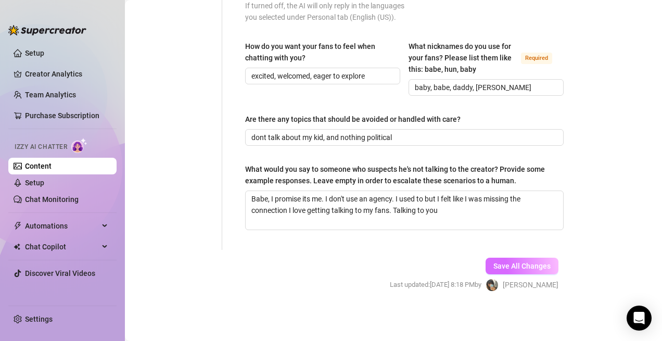
click at [501, 264] on span "Save All Changes" at bounding box center [521, 266] width 57 height 8
click at [518, 262] on span "Save All Changes" at bounding box center [521, 266] width 57 height 8
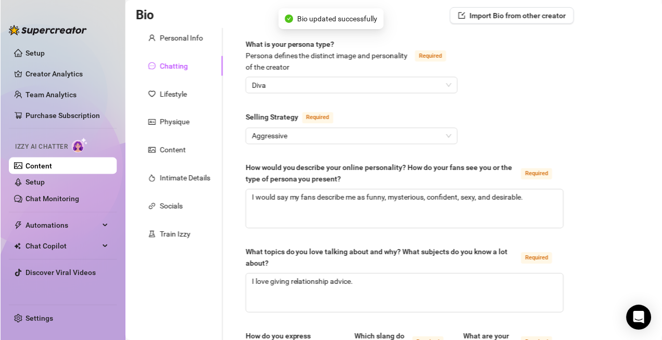
scroll to position [0, 0]
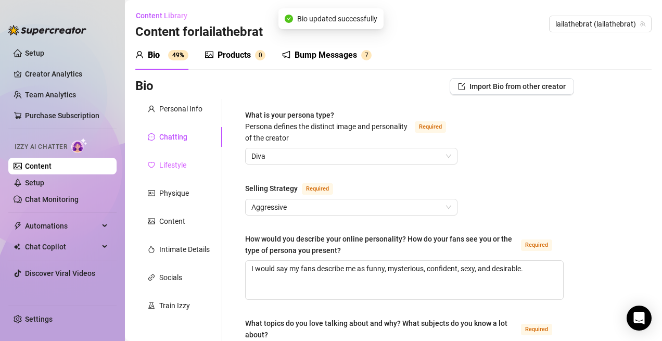
click at [186, 156] on div "Lifestyle" at bounding box center [178, 165] width 87 height 20
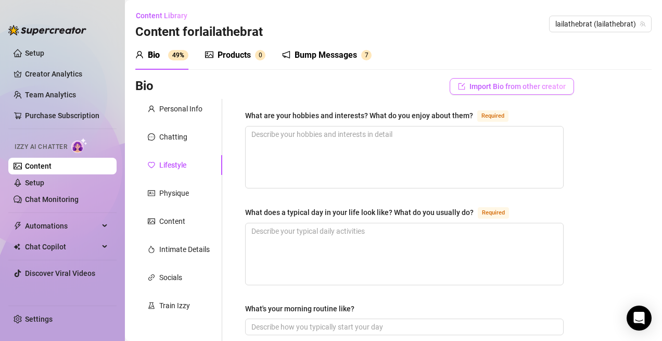
click at [483, 83] on span "Import Bio from other creator" at bounding box center [517, 86] width 96 height 8
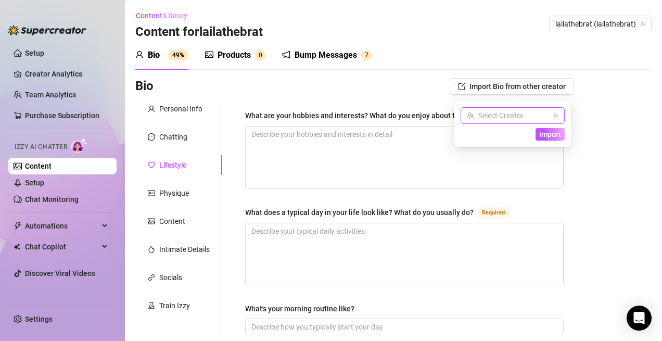
click at [528, 112] on input "search" at bounding box center [508, 116] width 82 height 16
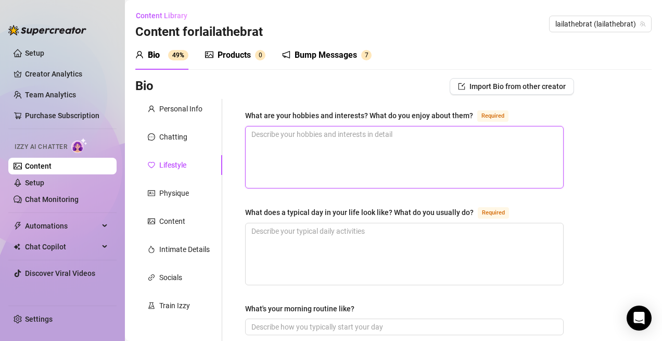
click at [459, 138] on textarea "What are your hobbies and interests? What do you enjoy about them? Required" at bounding box center [403, 156] width 317 height 61
